Goal: Task Accomplishment & Management: Manage account settings

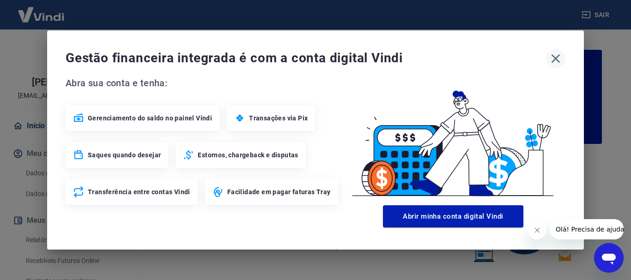
click at [557, 60] on icon "button" at bounding box center [555, 58] width 9 height 9
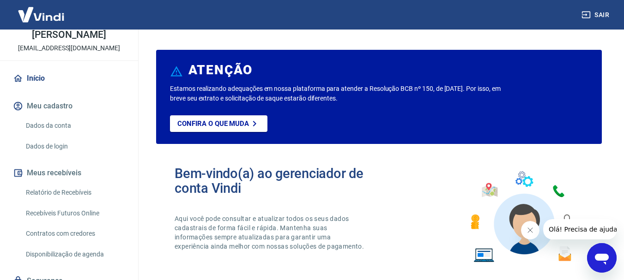
scroll to position [86, 0]
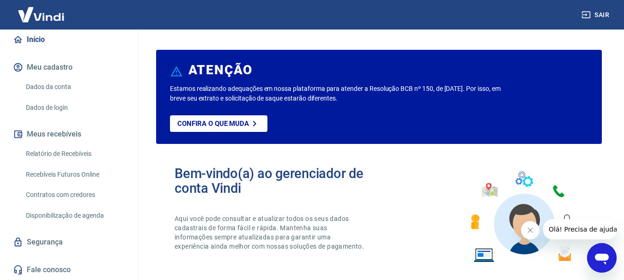
click at [88, 157] on link "Relatório de Recebíveis" at bounding box center [74, 154] width 105 height 19
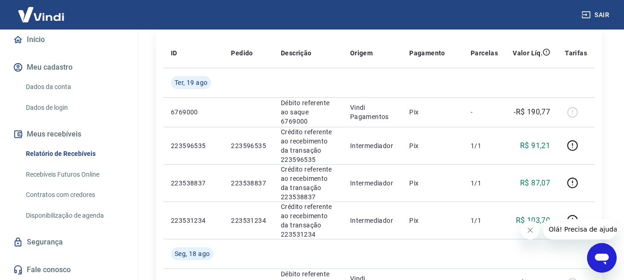
scroll to position [154, 0]
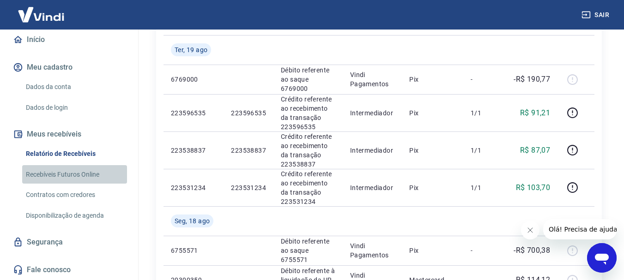
click at [90, 175] on link "Recebíveis Futuros Online" at bounding box center [74, 174] width 105 height 19
